Goal: Information Seeking & Learning: Learn about a topic

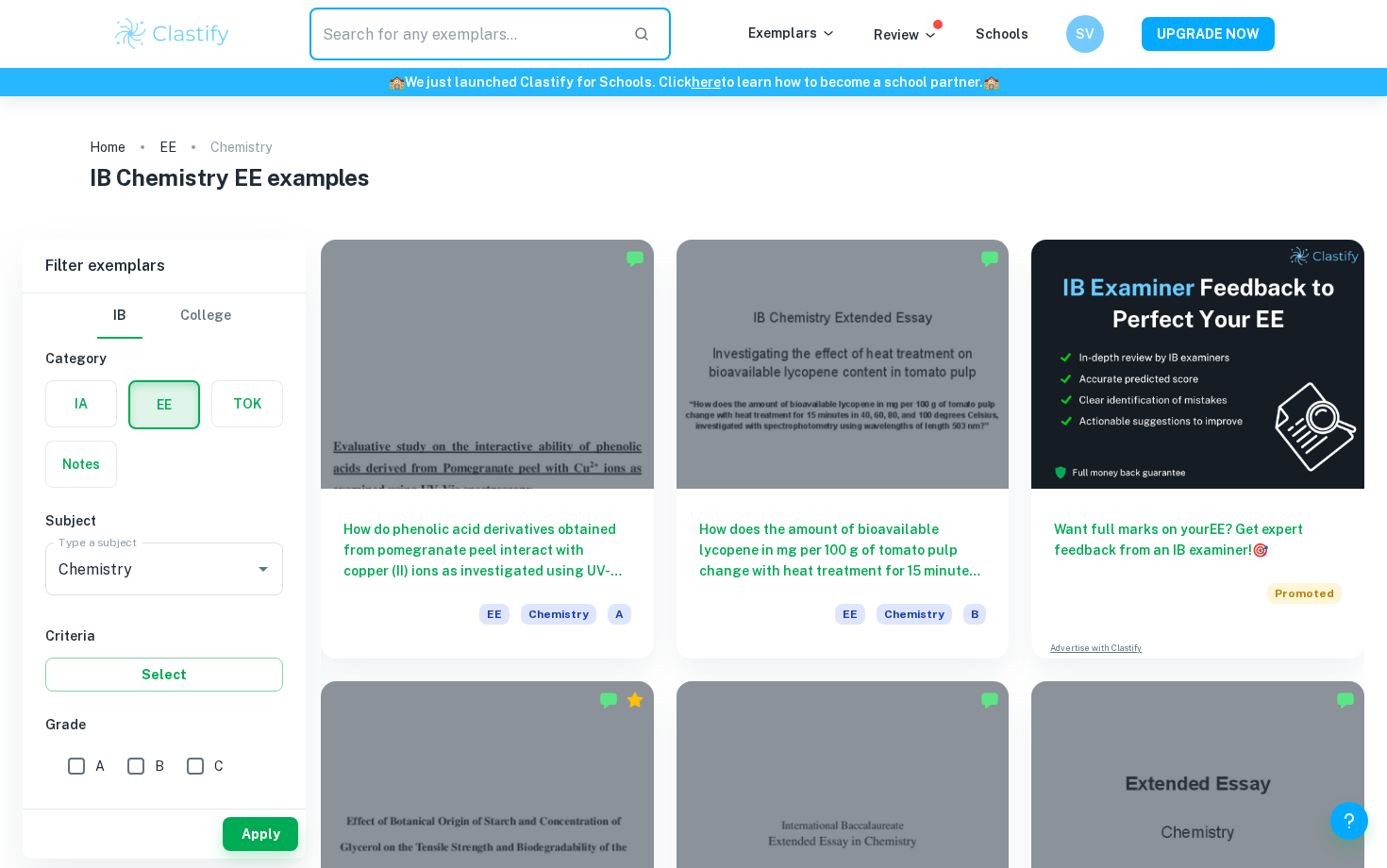
click at [556, 45] on input "text" at bounding box center [464, 34] width 308 height 52
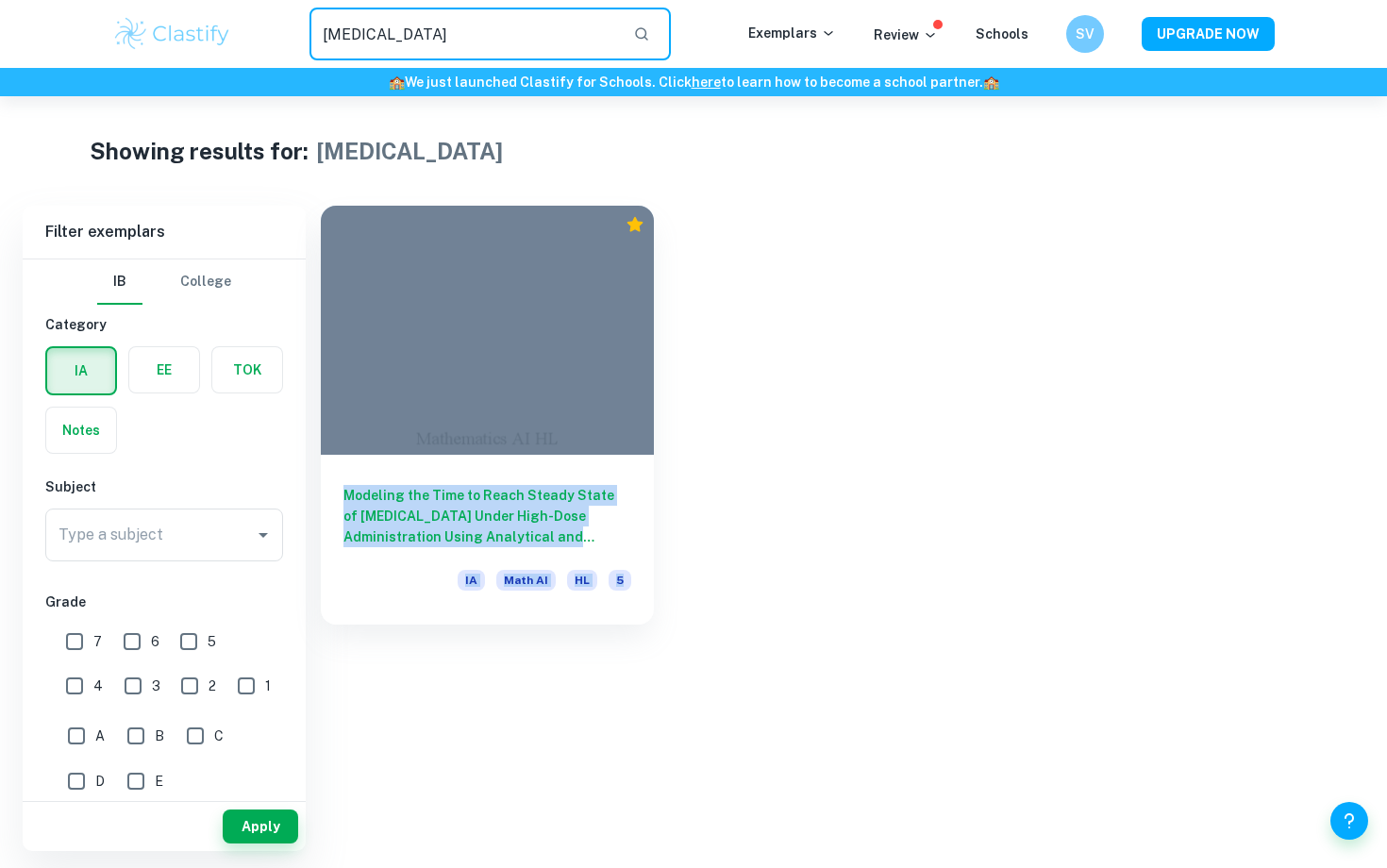
click at [407, 45] on input "paracetamol" at bounding box center [464, 34] width 308 height 52
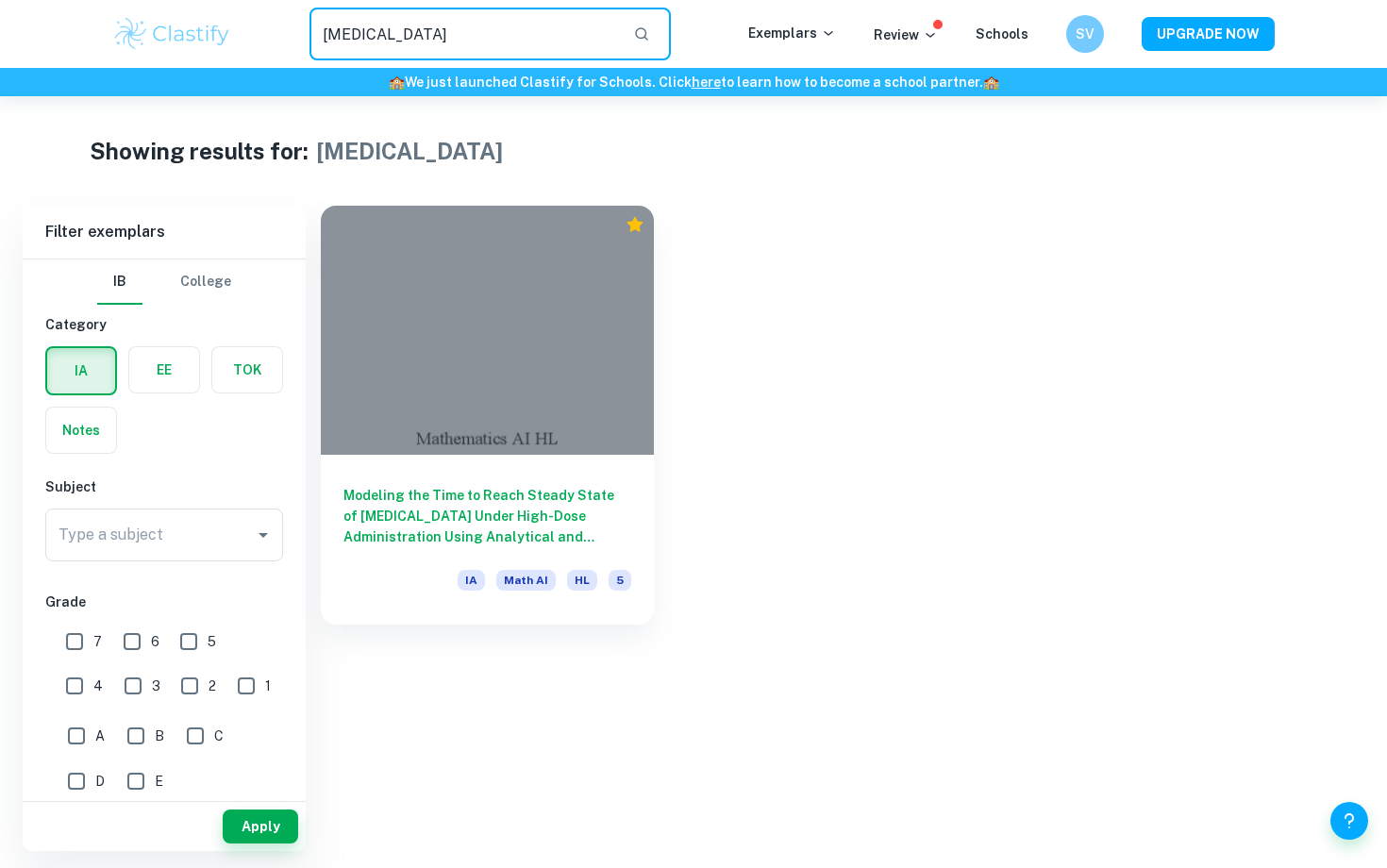
click at [407, 45] on input "paracetamol" at bounding box center [464, 34] width 308 height 52
paste input "reflux"
type input "r"
paste input "Acetaminophen"
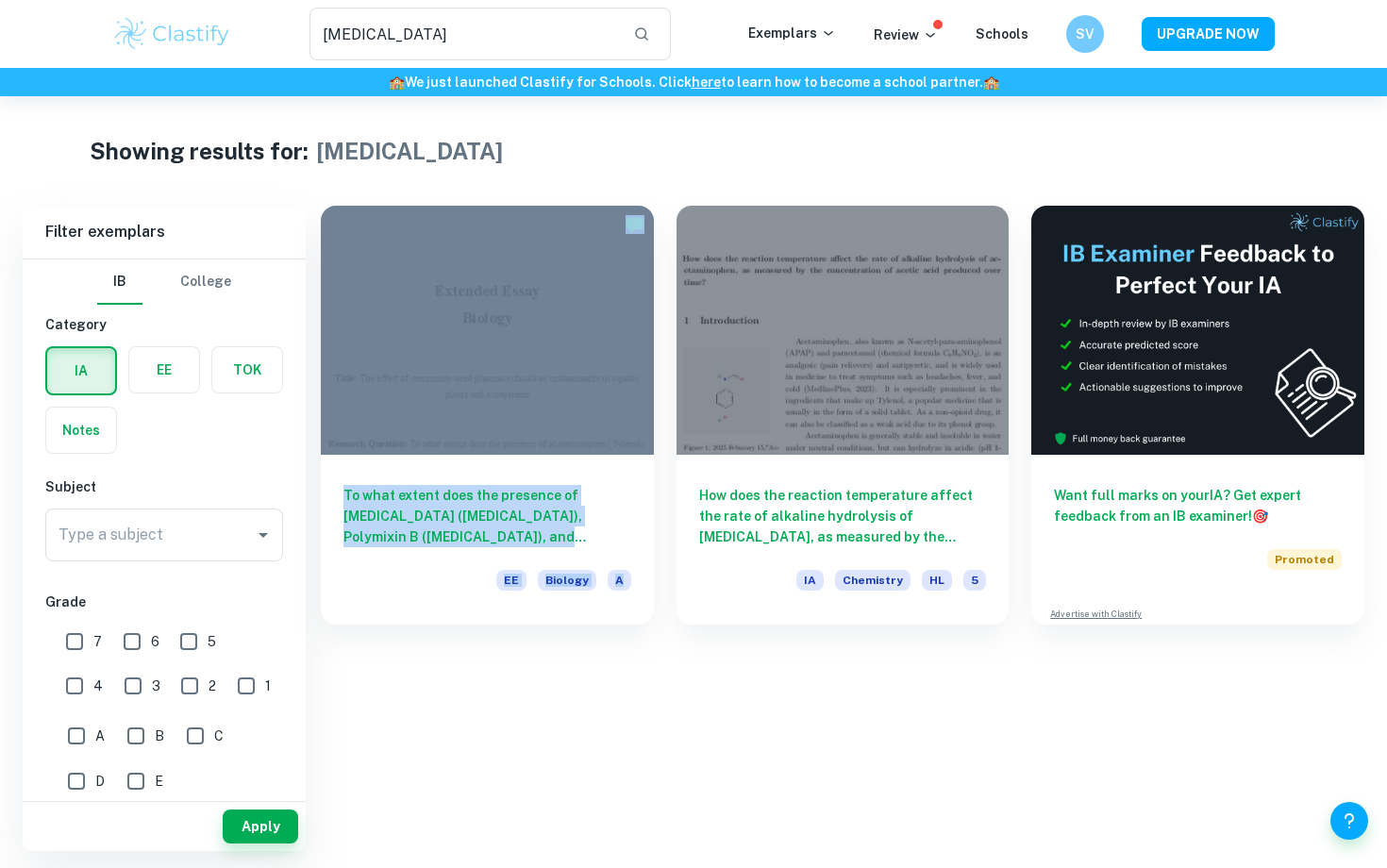
click at [872, 700] on div "To what extent does the presence of acetaminophen (Tylenol), Polymixin B (Polys…" at bounding box center [841, 528] width 1043 height 646
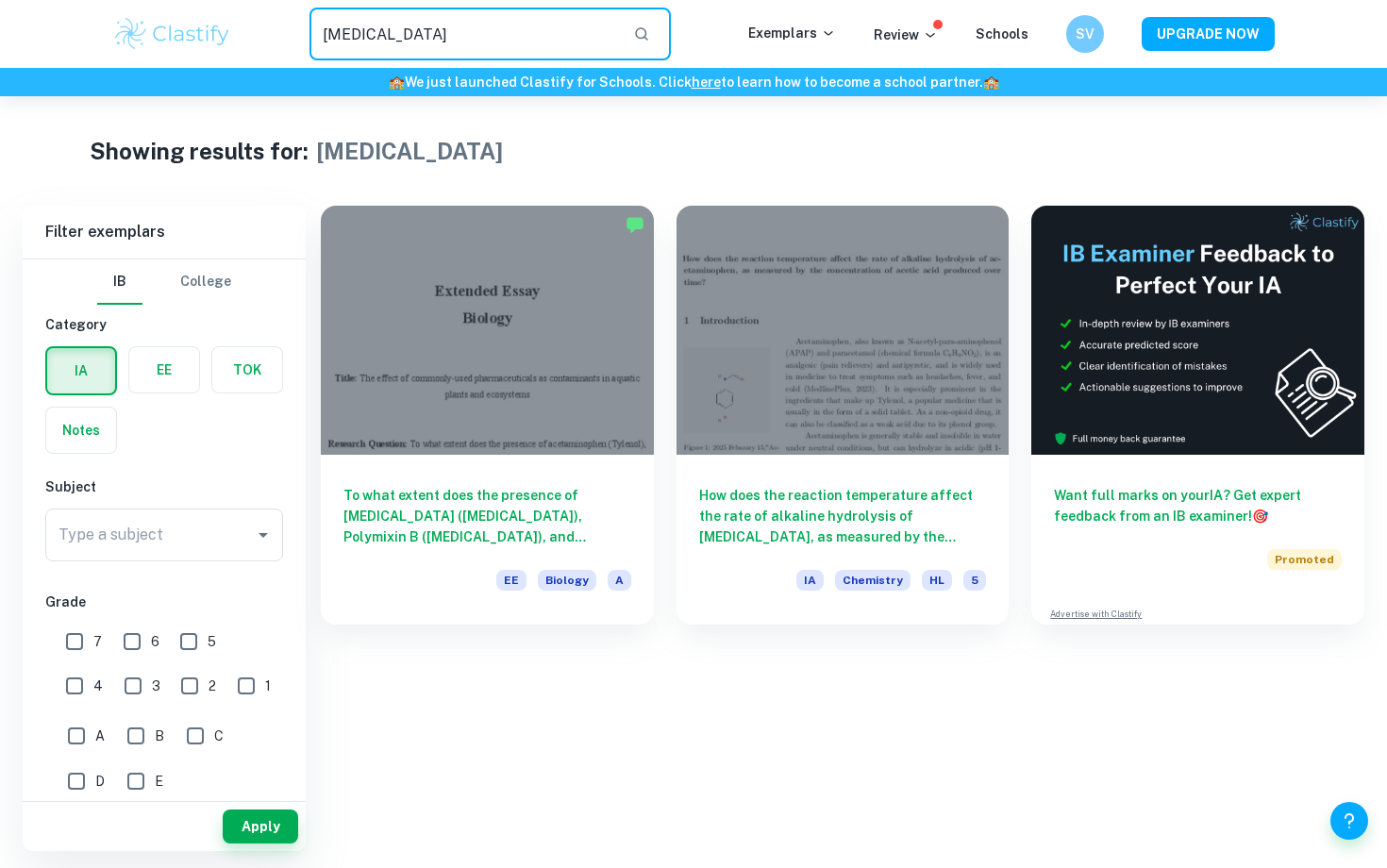
click at [548, 45] on input "Acetaminophen" at bounding box center [464, 34] width 308 height 52
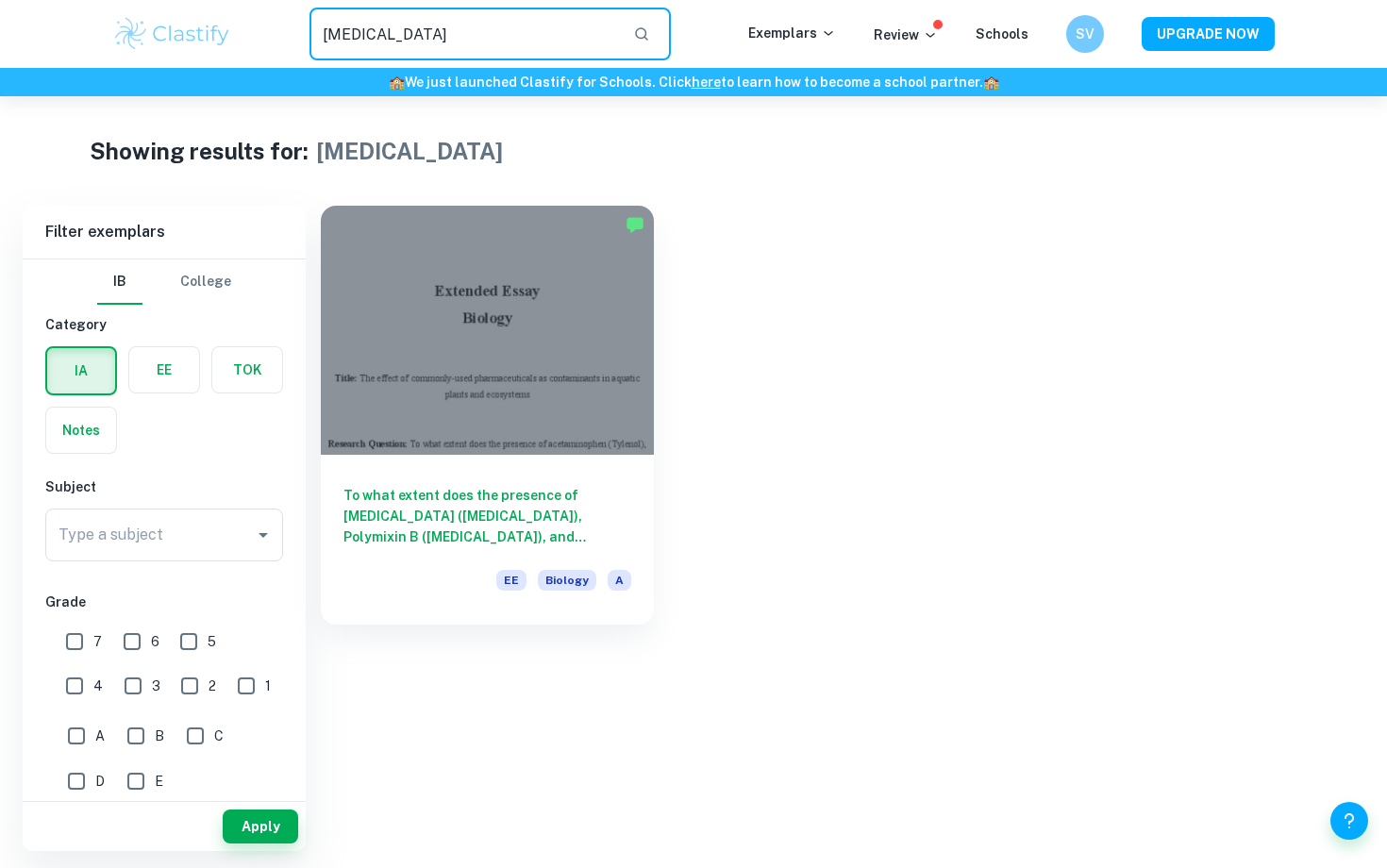
click at [530, 30] on input "tylenol" at bounding box center [464, 34] width 308 height 52
type input "alvedon"
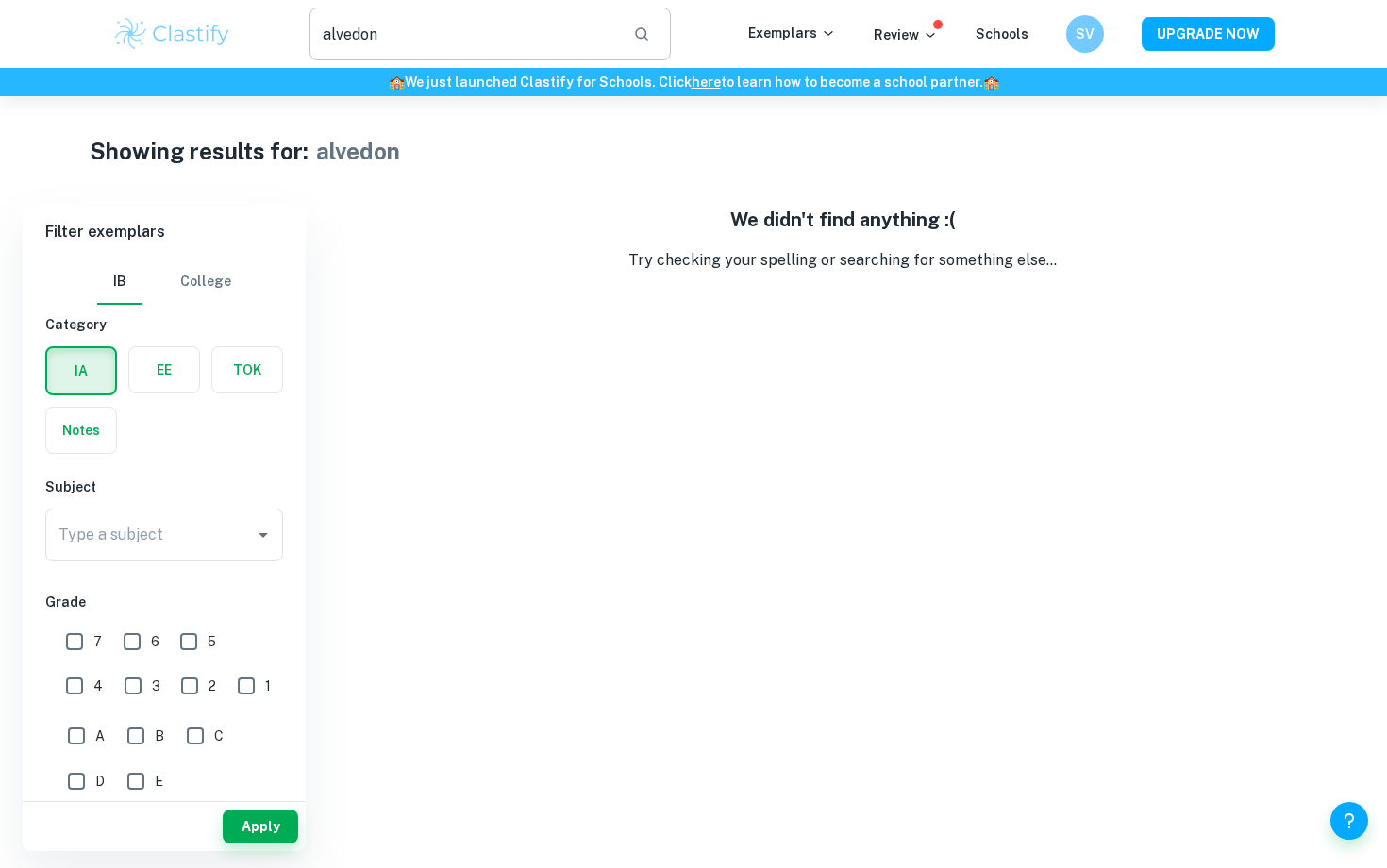
click at [530, 30] on input "alvedon" at bounding box center [464, 34] width 308 height 52
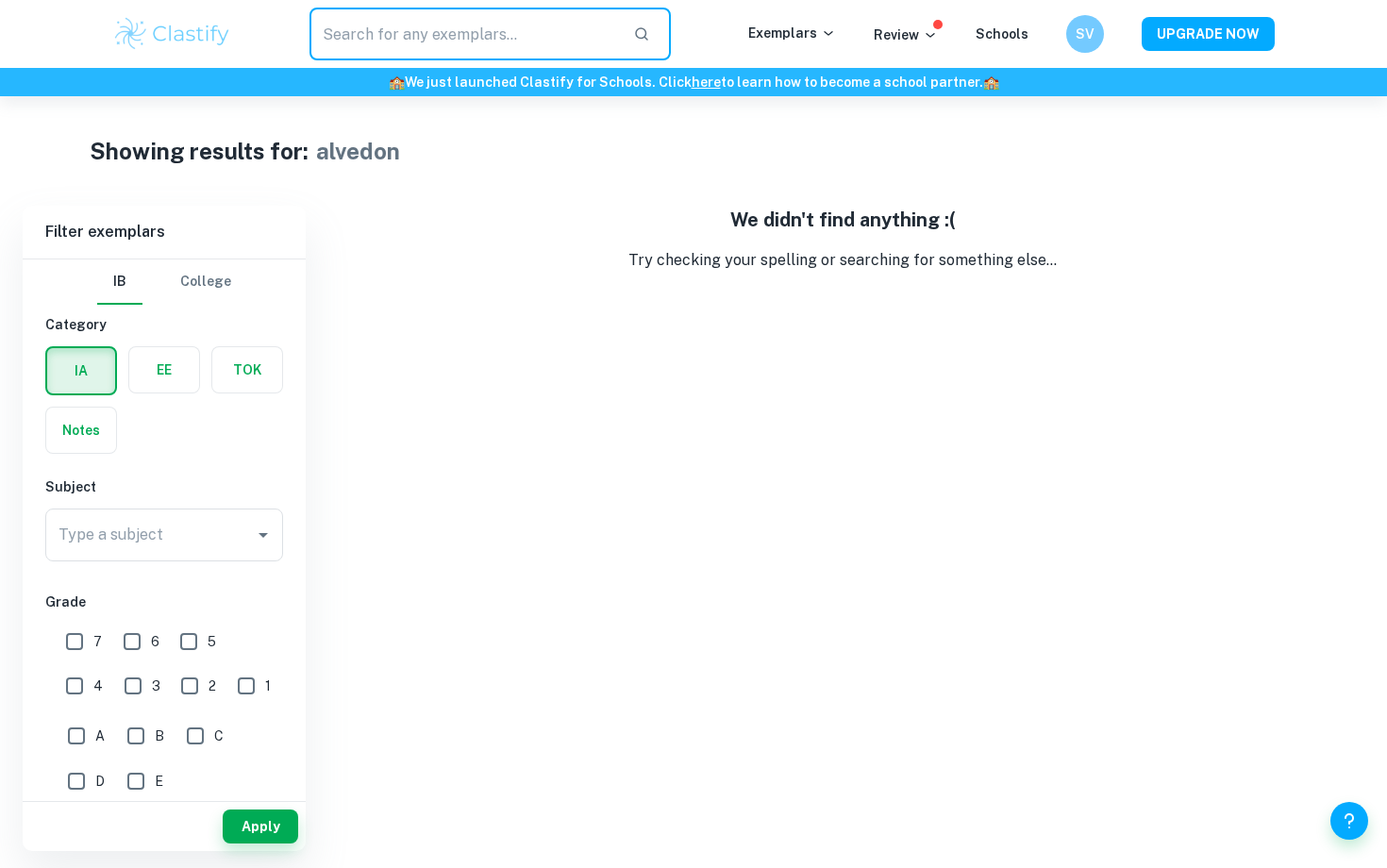
paste input "Acetaminophen"
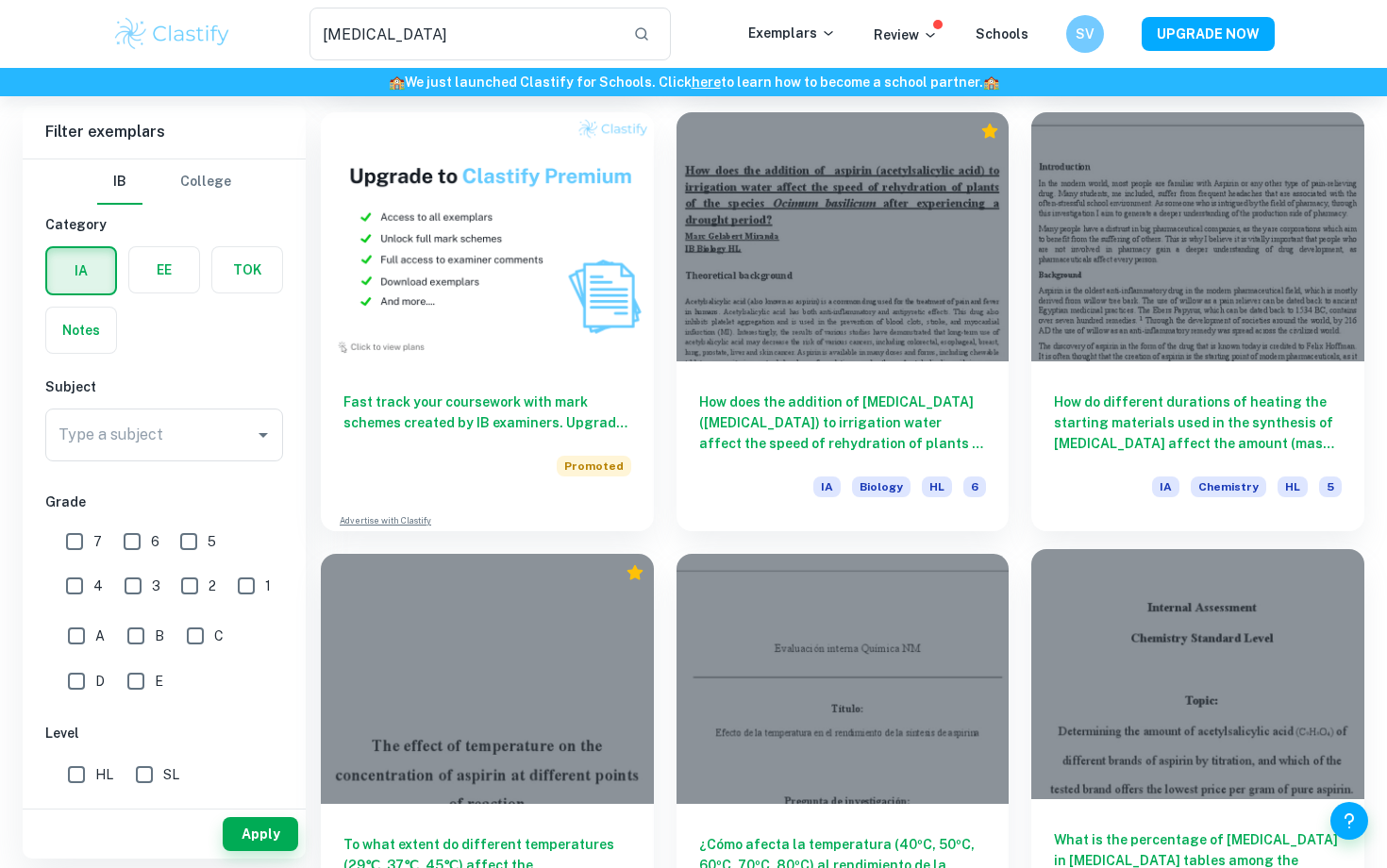
scroll to position [1084, 0]
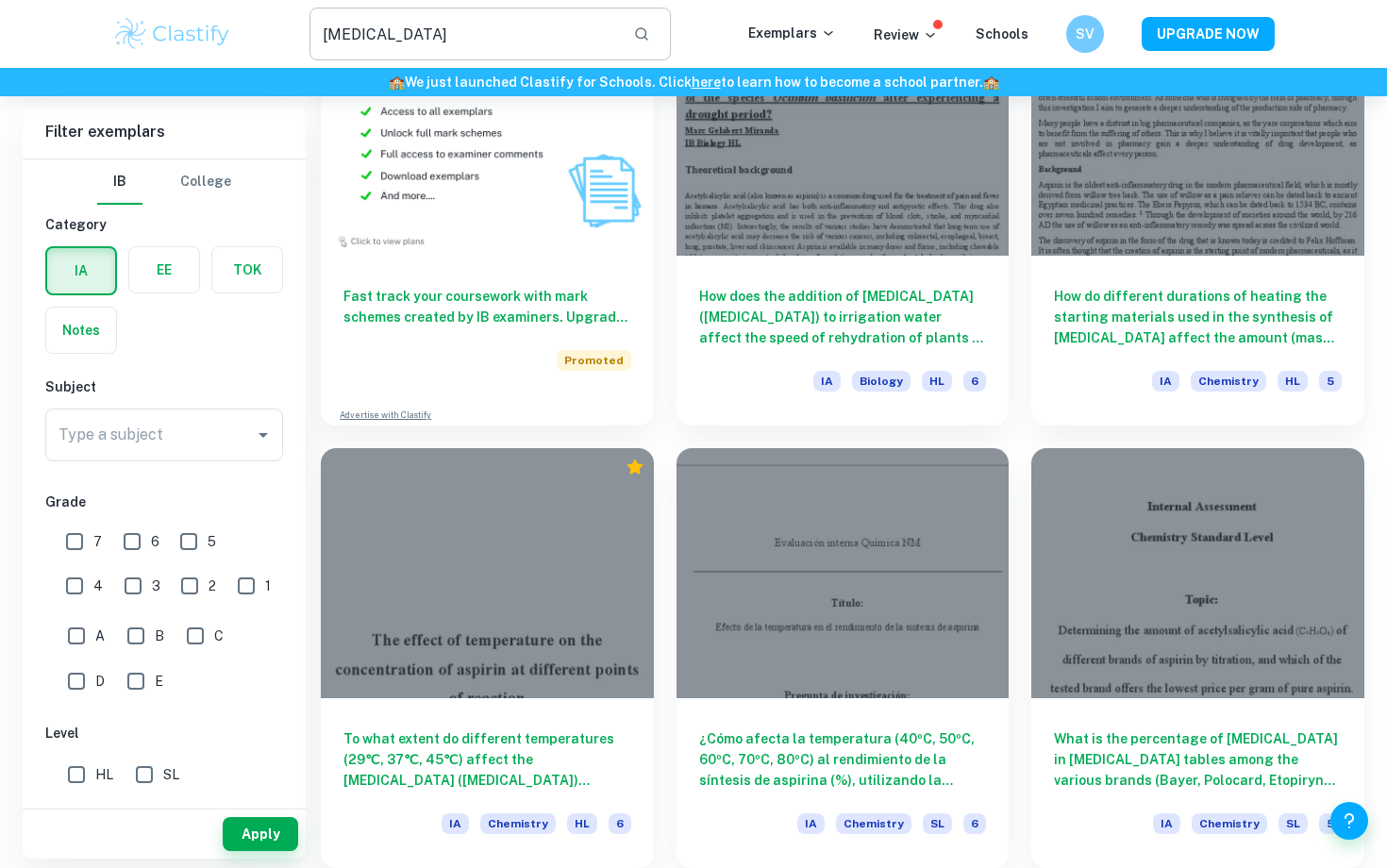
click at [367, 35] on input "Aspirin" at bounding box center [464, 34] width 308 height 52
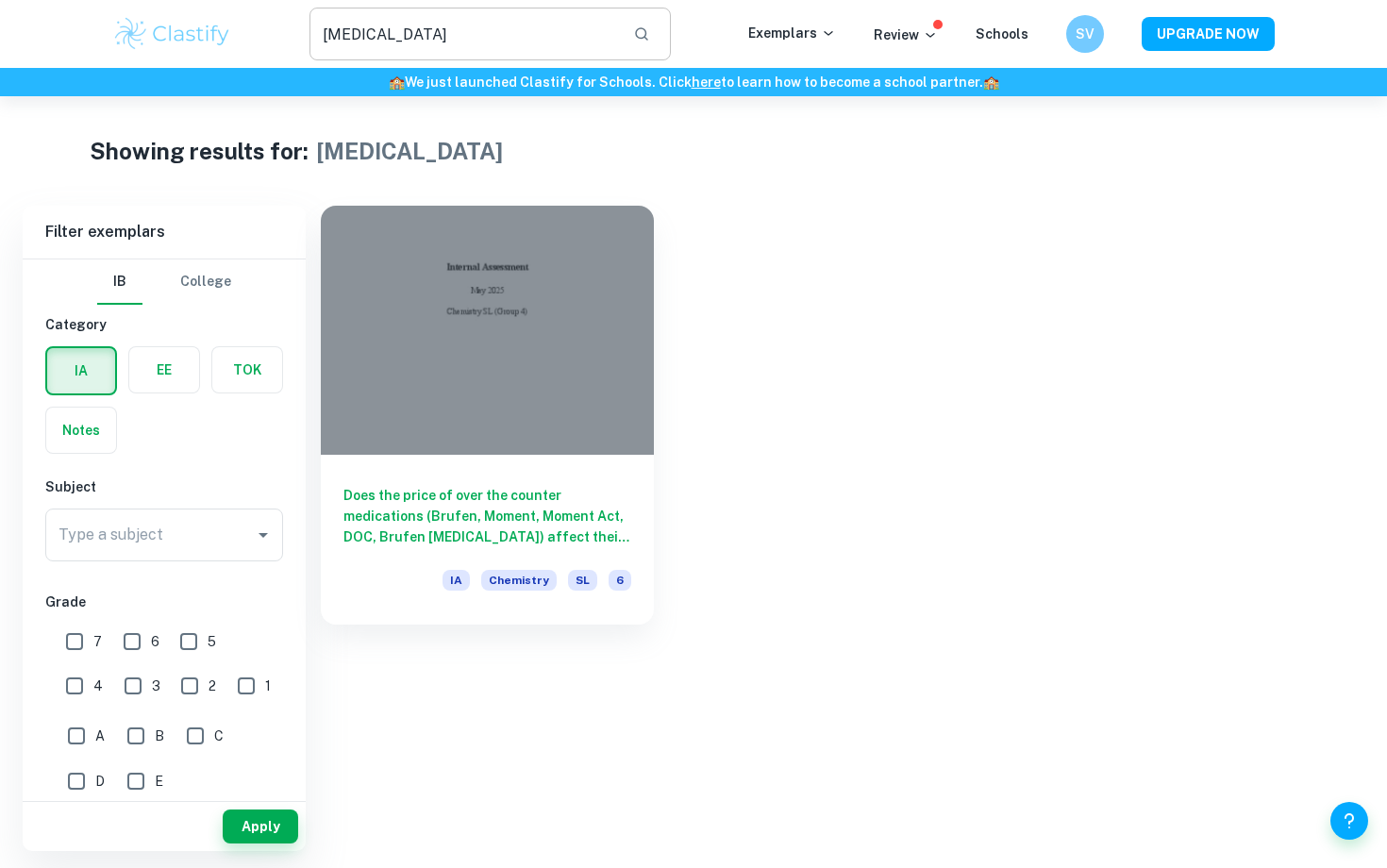
click at [457, 11] on input "ibuprofen" at bounding box center [464, 34] width 308 height 52
click at [450, 31] on input "ibuprofen" at bounding box center [464, 34] width 308 height 52
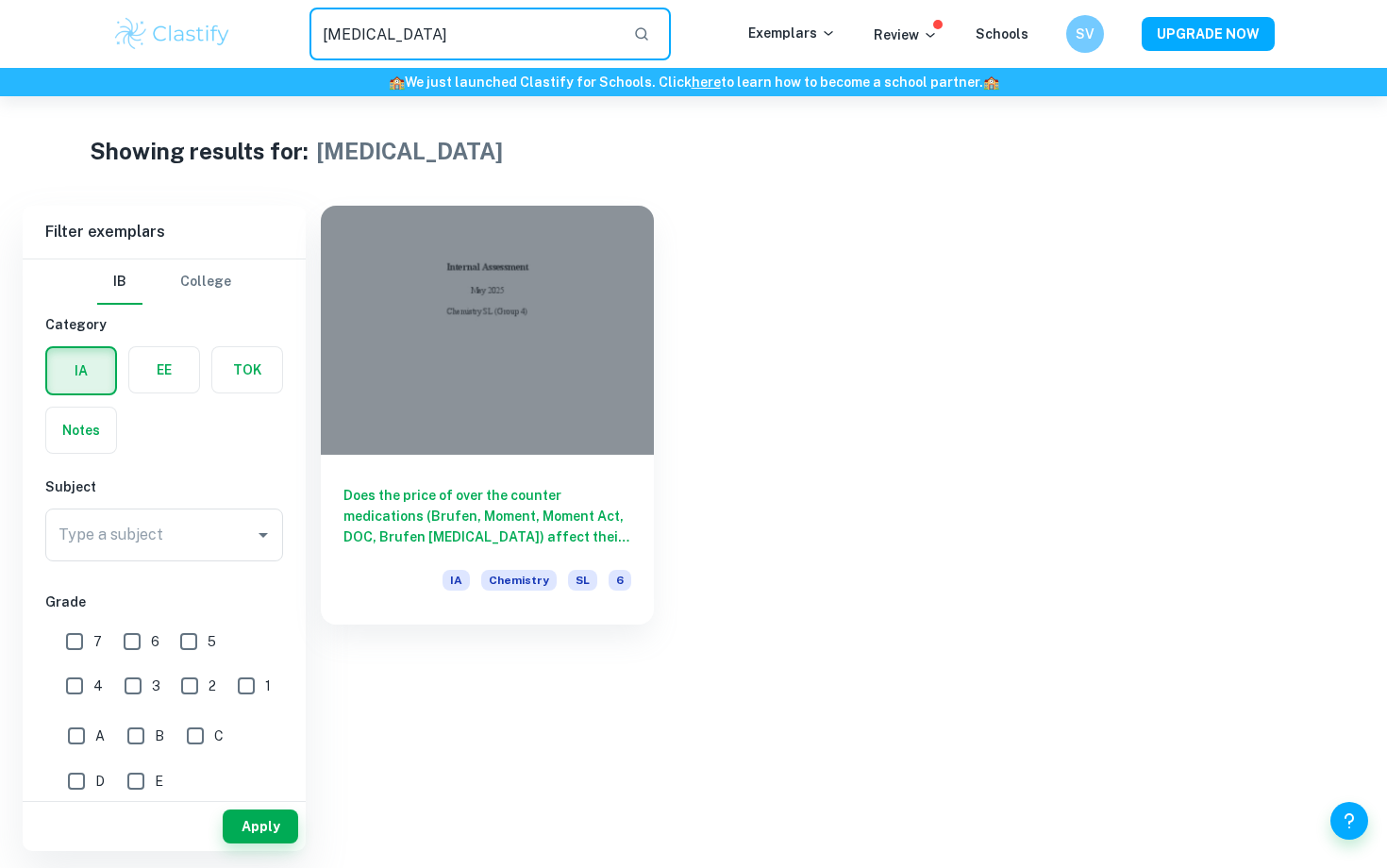
click at [450, 31] on input "ibuprofen" at bounding box center [464, 34] width 308 height 52
paste input "acetylsalicylic acid"
type input "acetylsalicylic acid"
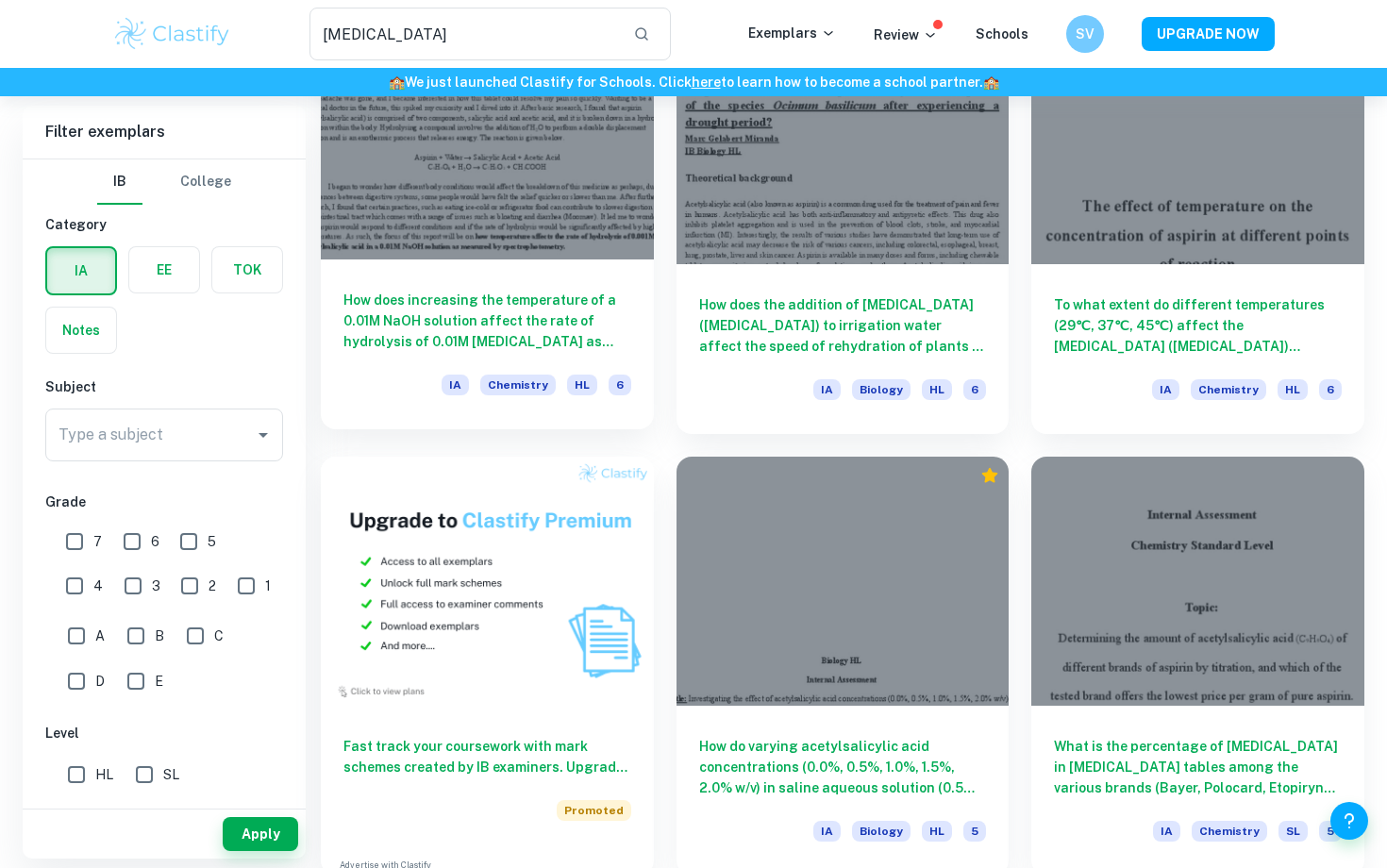
scroll to position [641, 0]
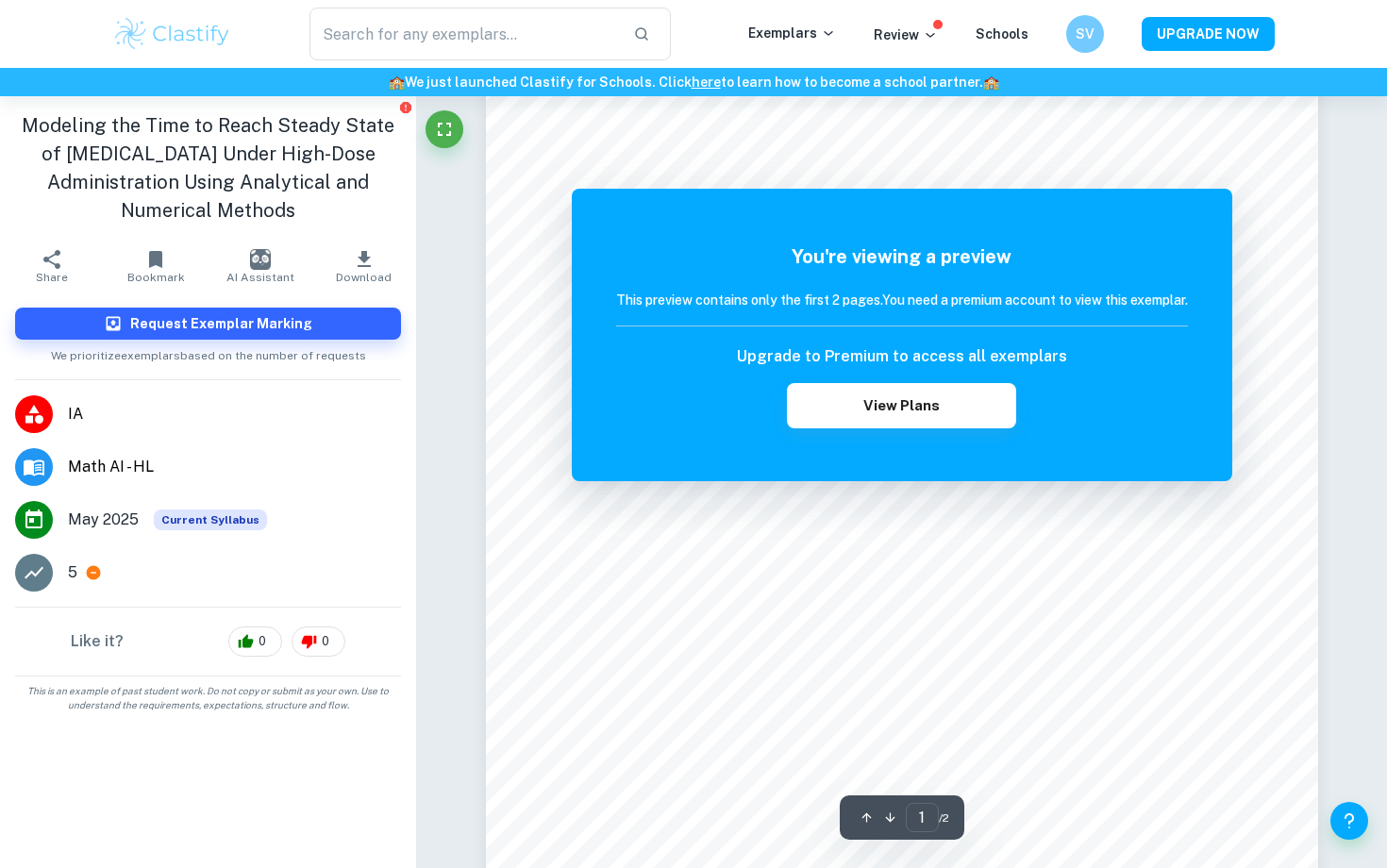
scroll to position [110, 0]
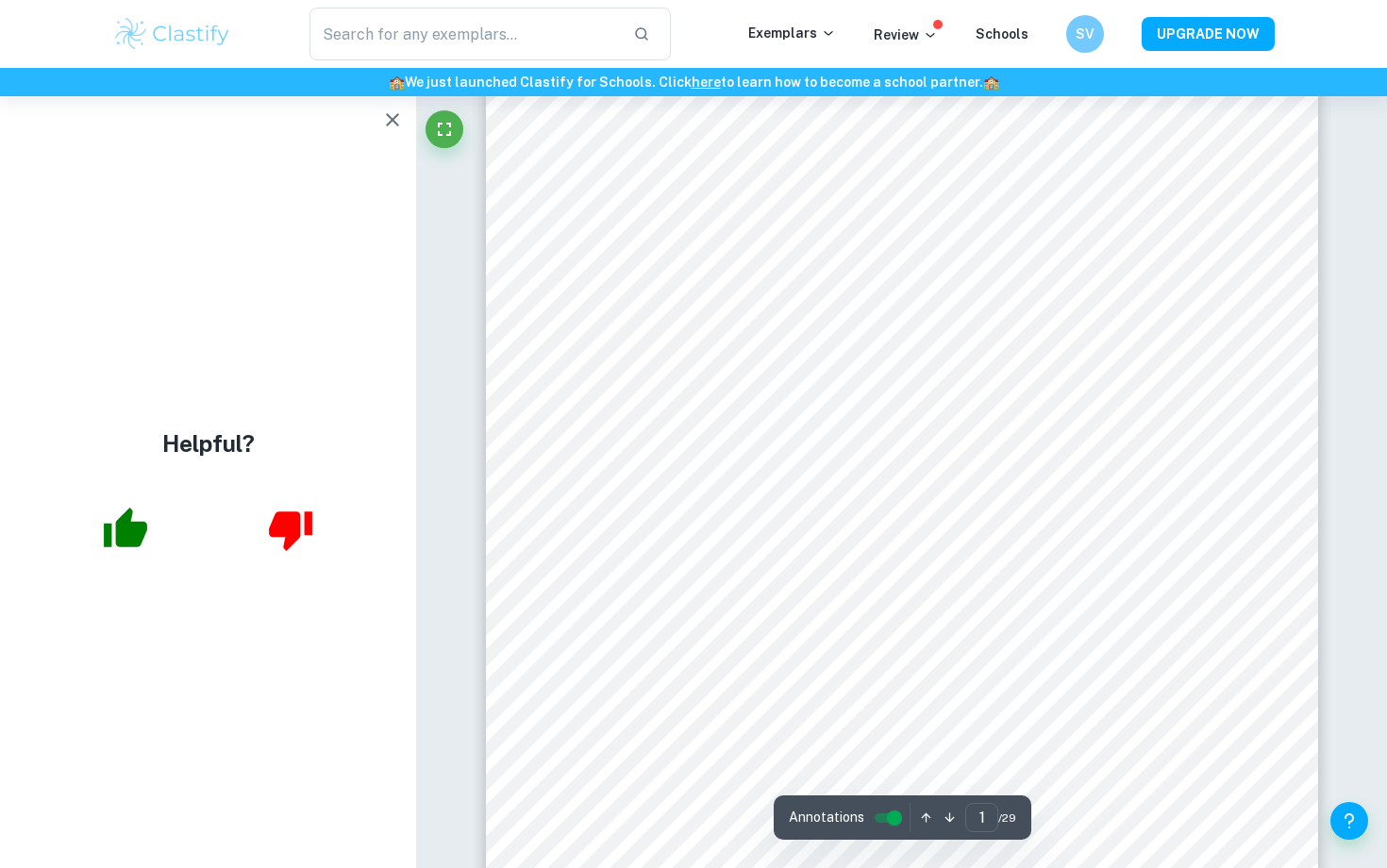
scroll to position [212, 0]
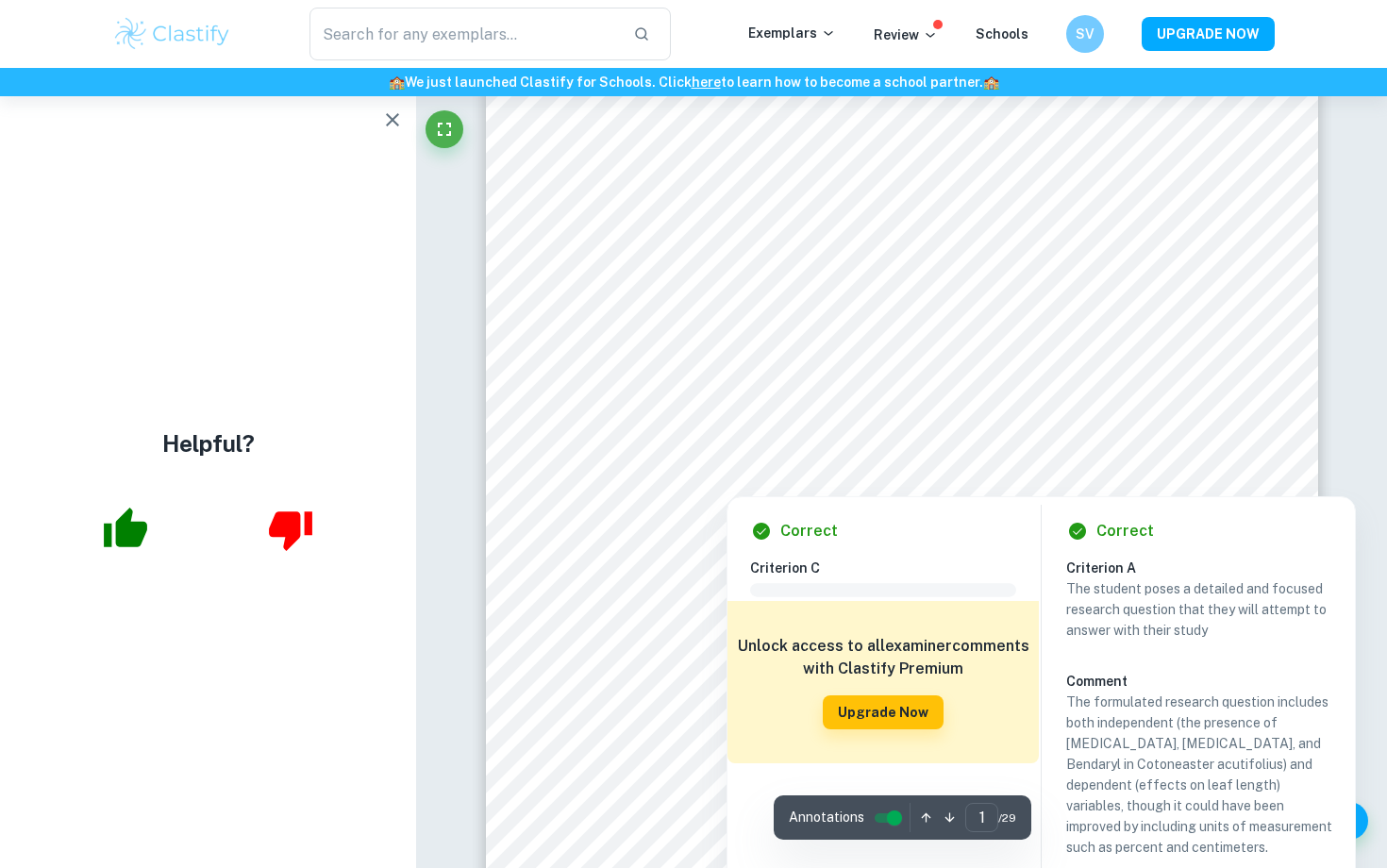
click at [1170, 391] on div at bounding box center [902, 389] width 636 height 33
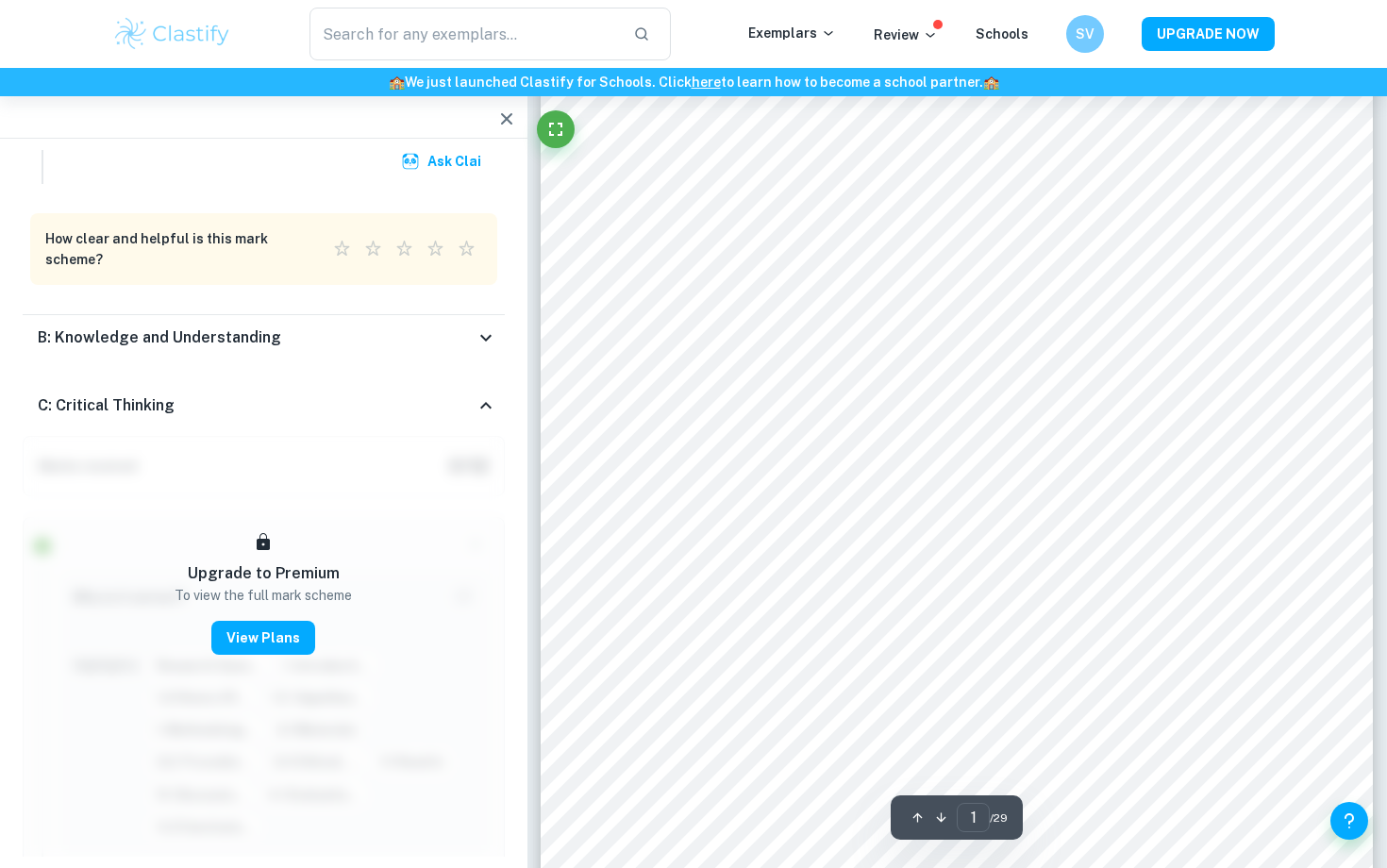
scroll to position [5165, 0]
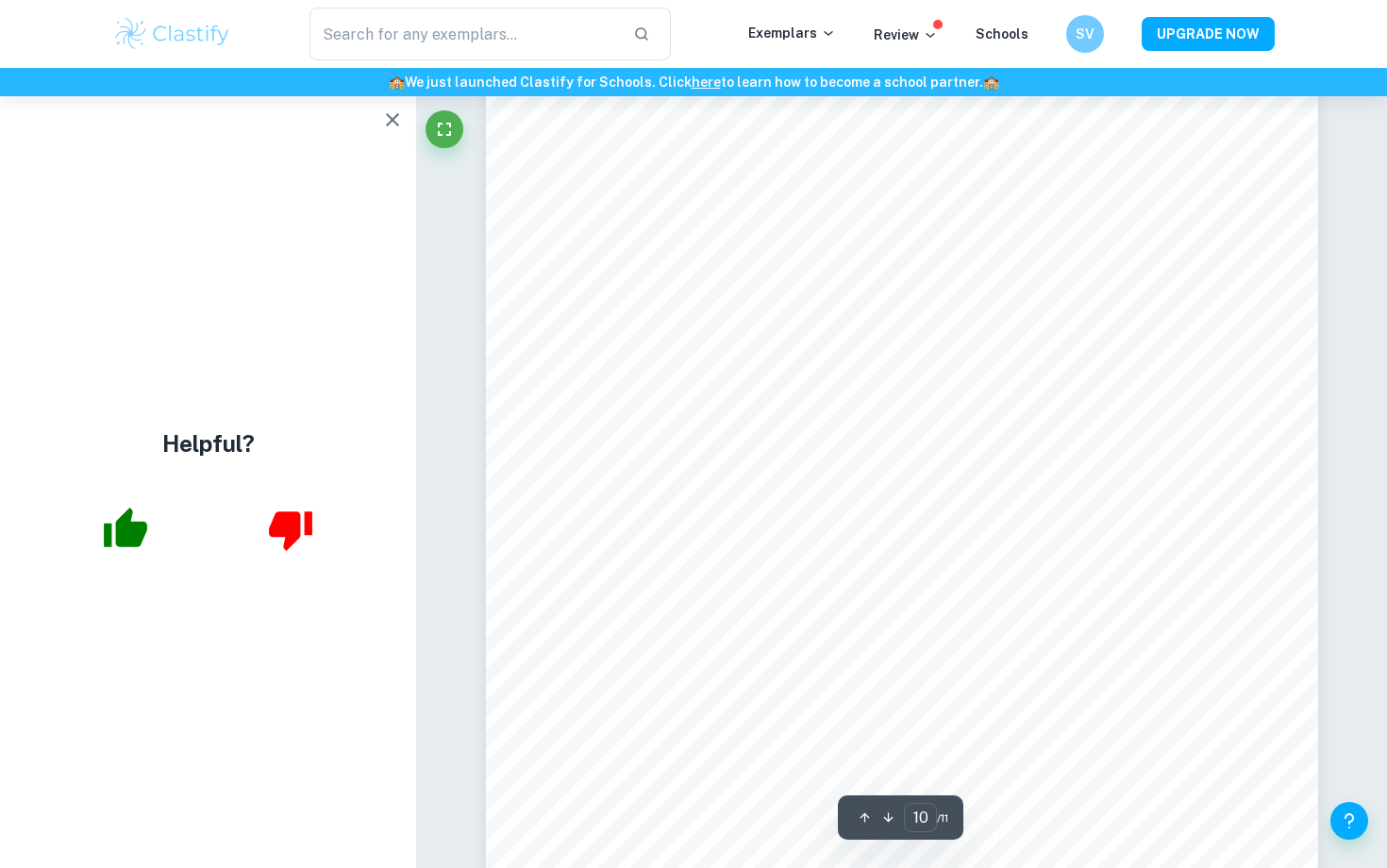
scroll to position [10398, 0]
type input "10"
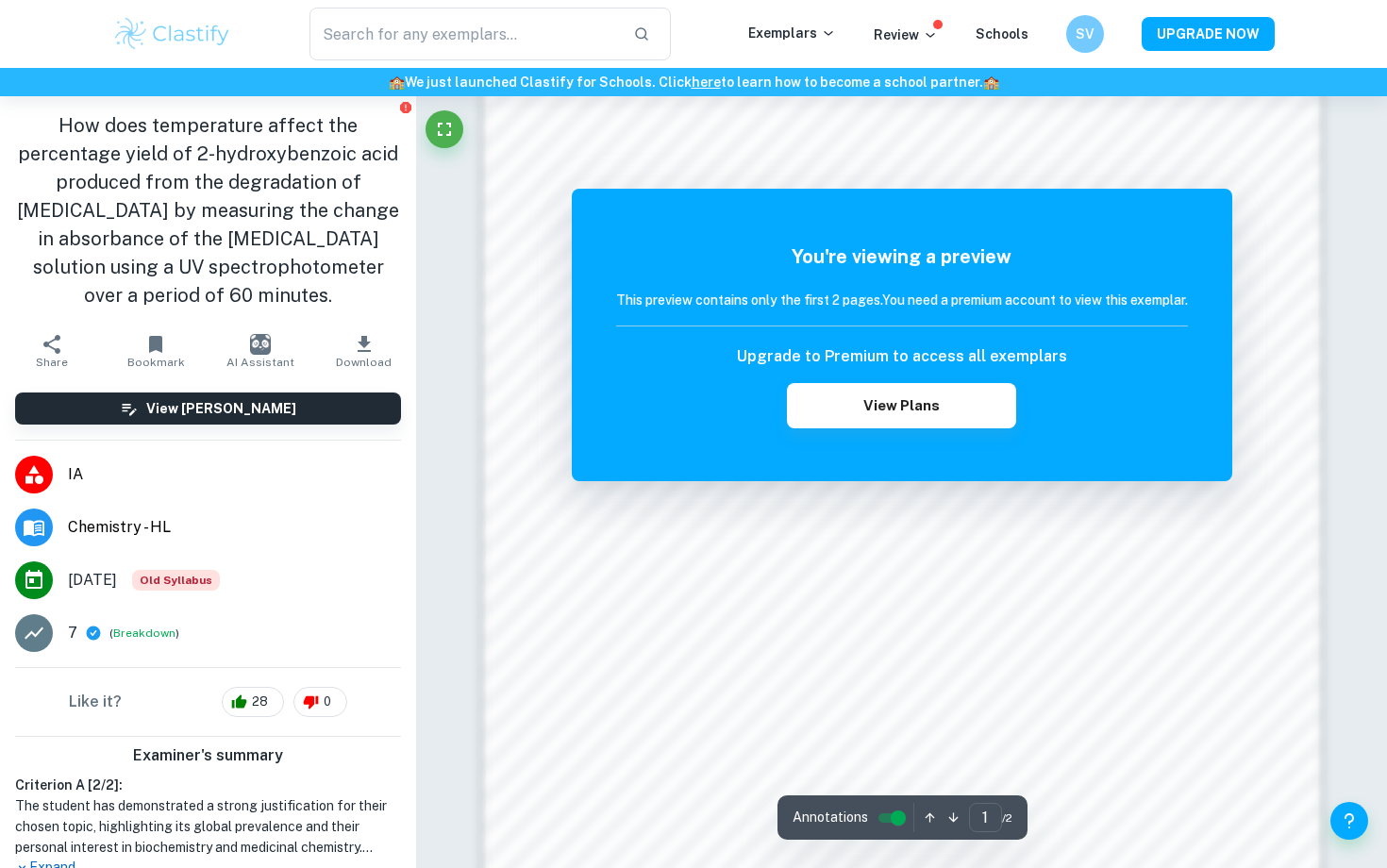
scroll to position [1318, 0]
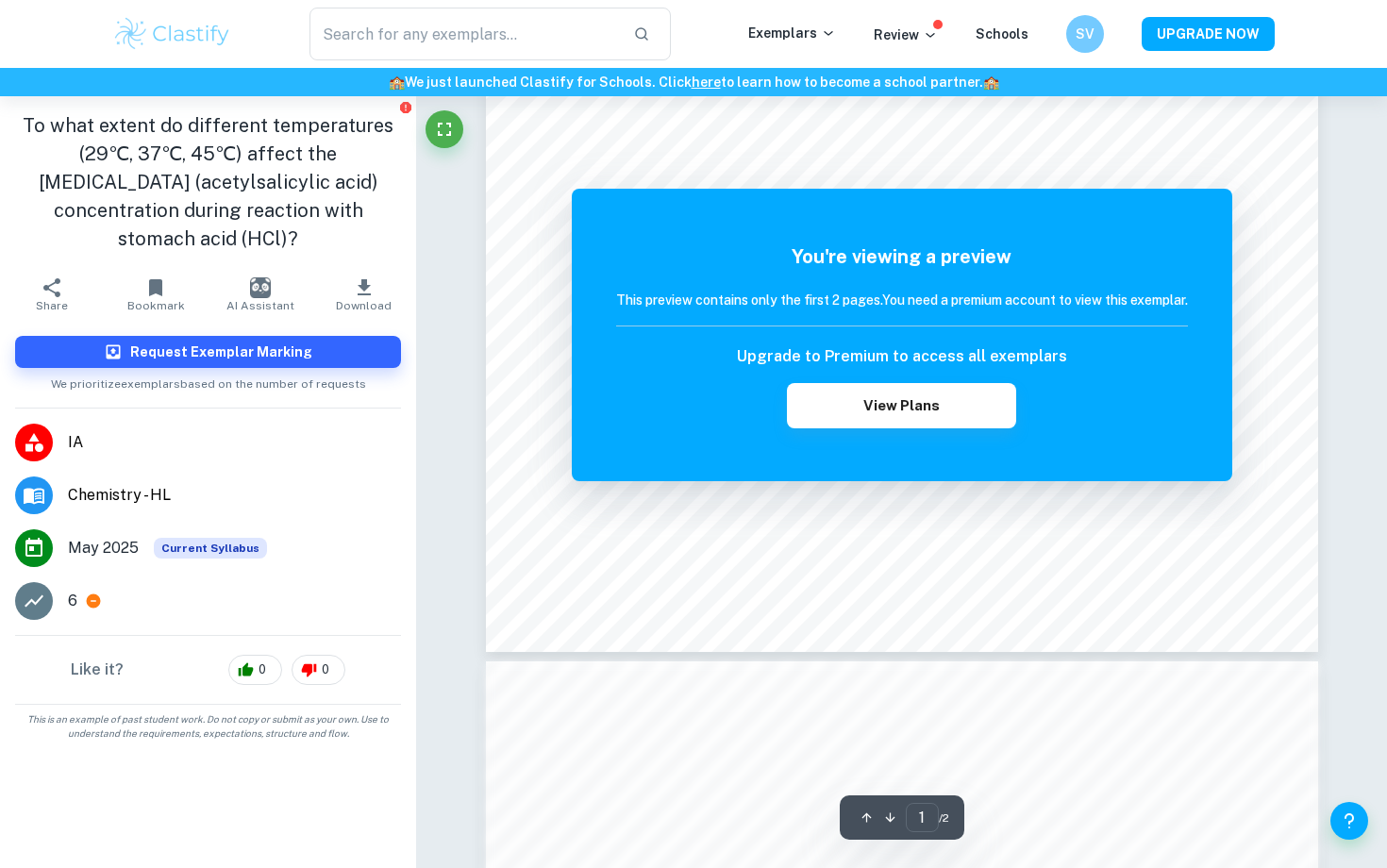
scroll to position [1128, 0]
